Goal: Find specific page/section: Find specific page/section

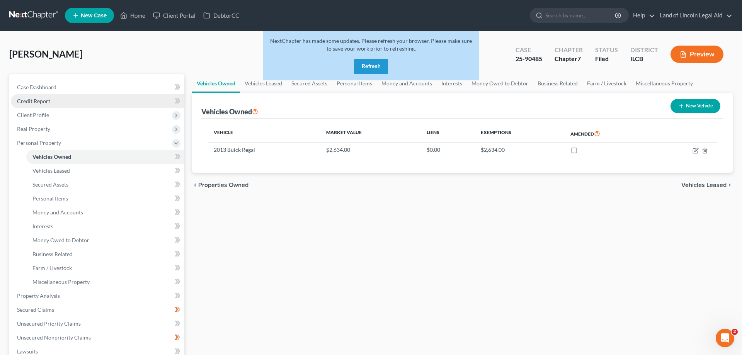
click at [66, 103] on link "Credit Report" at bounding box center [98, 101] width 174 height 14
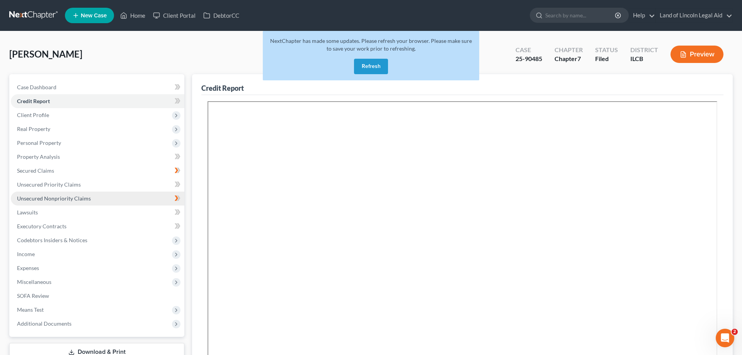
click at [89, 200] on span "Unsecured Nonpriority Claims" at bounding box center [54, 198] width 74 height 7
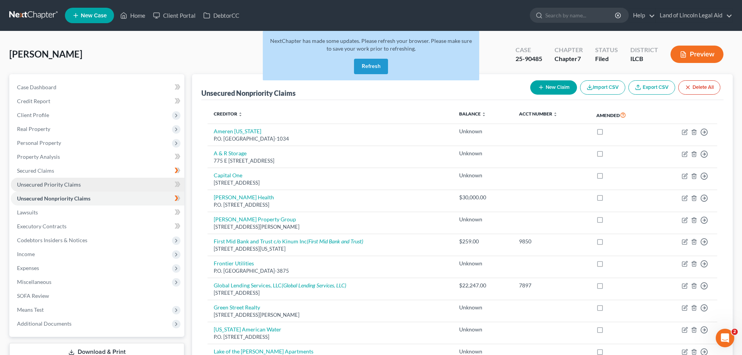
click at [96, 181] on link "Unsecured Priority Claims" at bounding box center [98, 185] width 174 height 14
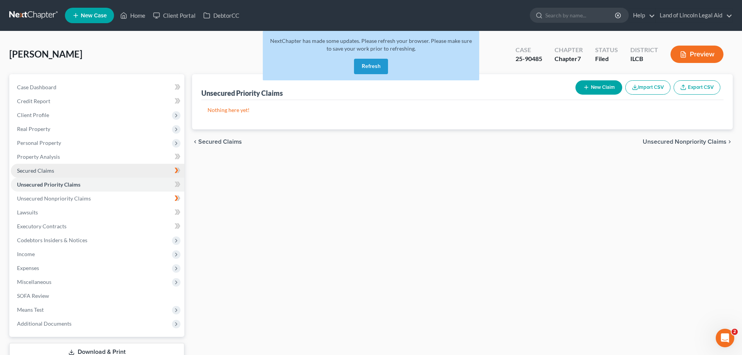
click at [90, 168] on link "Secured Claims" at bounding box center [98, 171] width 174 height 14
click at [567, 15] on input "search" at bounding box center [580, 15] width 71 height 14
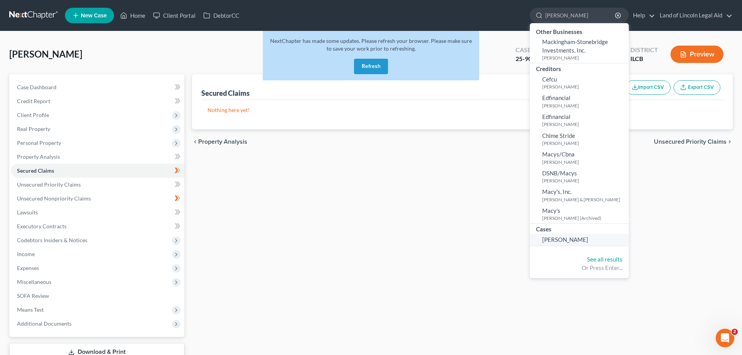
type input "[PERSON_NAME]"
click at [560, 243] on span "[PERSON_NAME]" at bounding box center [565, 239] width 46 height 7
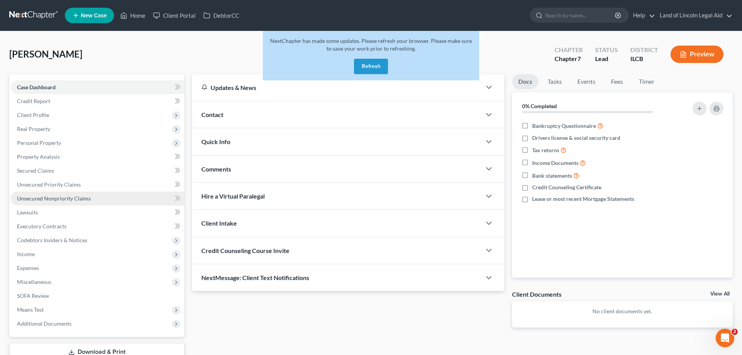
click at [63, 199] on span "Unsecured Nonpriority Claims" at bounding box center [54, 198] width 74 height 7
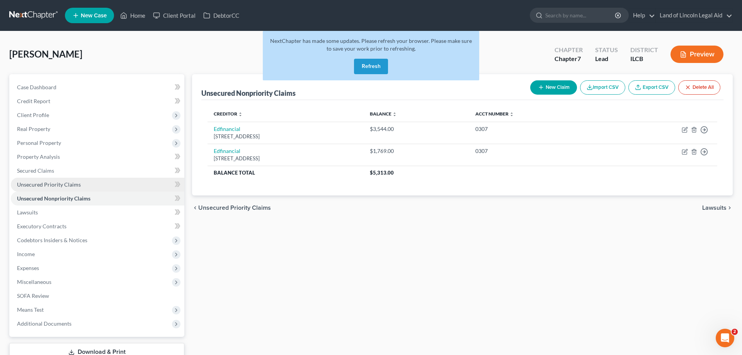
click at [69, 185] on span "Unsecured Priority Claims" at bounding box center [49, 184] width 64 height 7
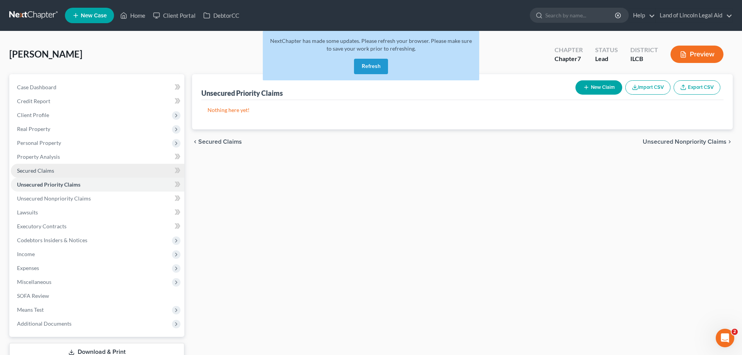
click at [69, 170] on link "Secured Claims" at bounding box center [98, 171] width 174 height 14
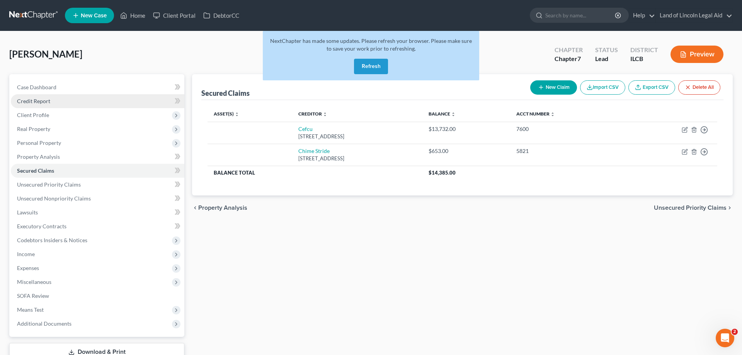
click at [39, 97] on link "Credit Report" at bounding box center [98, 101] width 174 height 14
